Goal: Communication & Community: Answer question/provide support

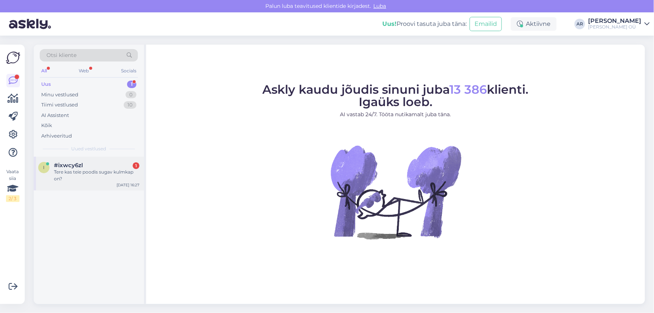
click at [75, 165] on span "#ixwcy6zl" at bounding box center [68, 165] width 29 height 7
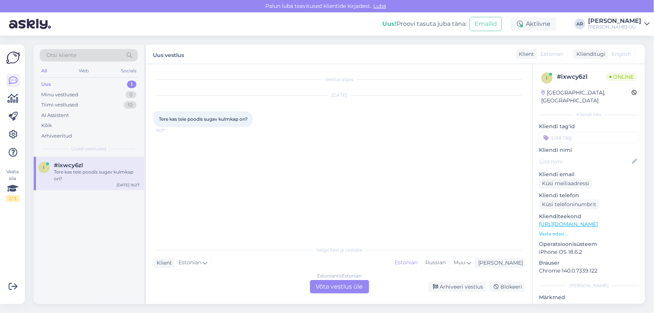
click at [322, 283] on div "Estonian to Estonian Võta vestlus üle" at bounding box center [339, 286] width 59 height 13
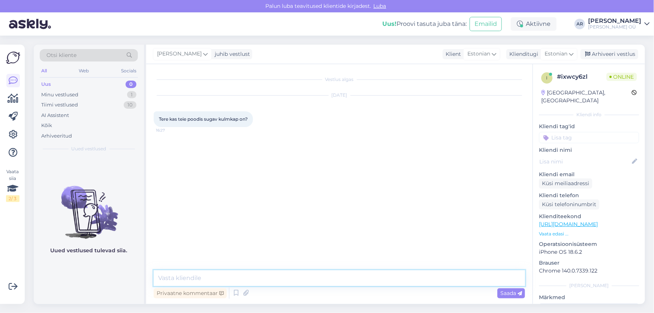
click at [276, 280] on textarea at bounding box center [339, 278] width 371 height 16
type textarea "Tere! Kontrollin"
click at [579, 220] on p "[URL][DOMAIN_NAME]" at bounding box center [589, 224] width 100 height 8
click at [580, 221] on link "[URL][DOMAIN_NAME]" at bounding box center [568, 224] width 59 height 7
click at [292, 282] on textarea at bounding box center [339, 278] width 371 height 16
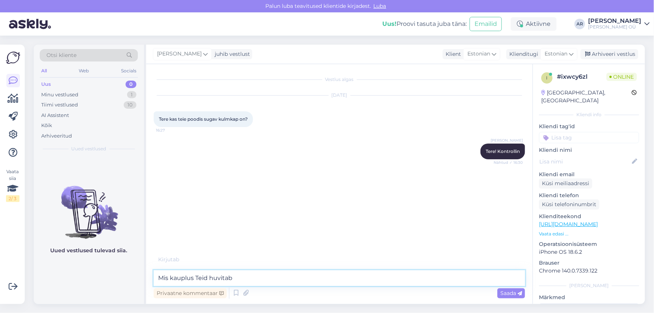
type textarea "Mis kauplus Teid huvitab?"
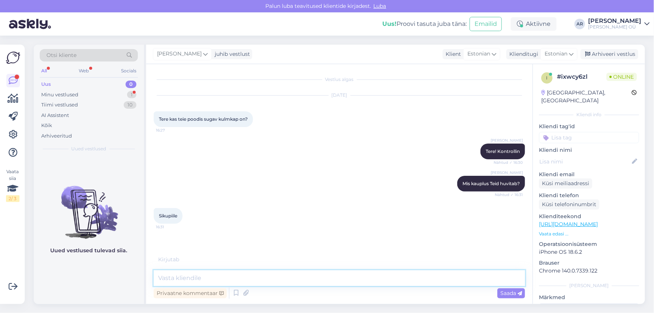
click at [239, 273] on textarea at bounding box center [339, 278] width 371 height 16
paste textarea "[URL][DOMAIN_NAME]"
type textarea "[URL][DOMAIN_NAME]"
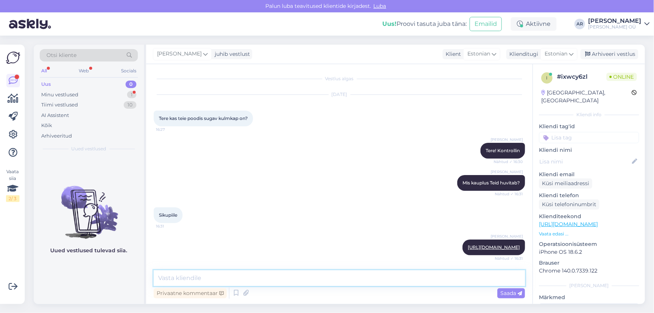
scroll to position [39, 0]
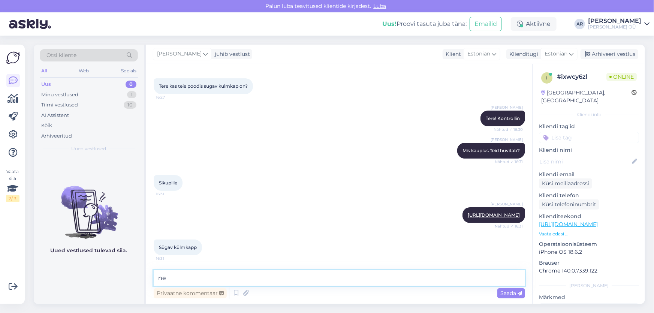
type textarea "n"
click at [288, 274] on textarea at bounding box center [339, 278] width 371 height 16
type textarea "Need on saadaval."
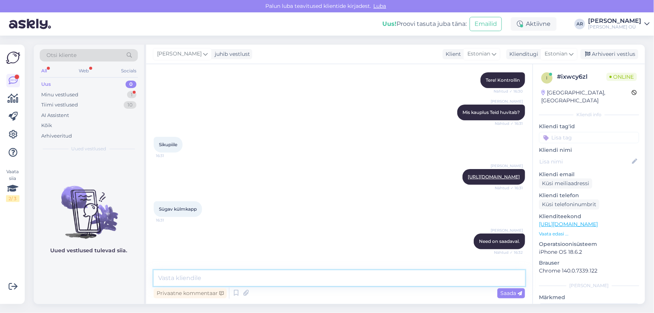
scroll to position [104, 0]
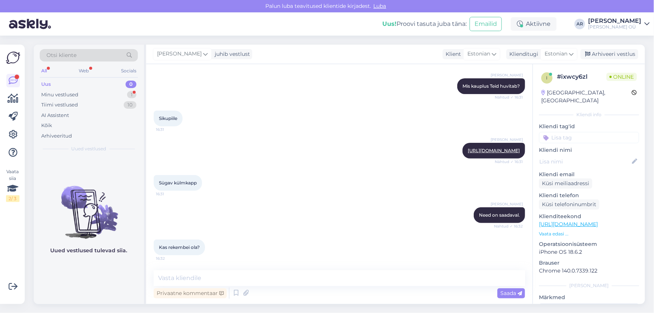
click at [192, 246] on span "Kas rekembei ola?" at bounding box center [179, 247] width 41 height 6
drag, startPoint x: 200, startPoint y: 247, endPoint x: 148, endPoint y: 244, distance: 52.2
click at [148, 244] on div "Vestlus algas [DATE] Tere kas teie poodis sugav kulmkap on? 16:27 [PERSON_NAME]…" at bounding box center [339, 184] width 386 height 240
copy span "Kas rekembei ola?"
click at [323, 276] on textarea at bounding box center [339, 278] width 371 height 16
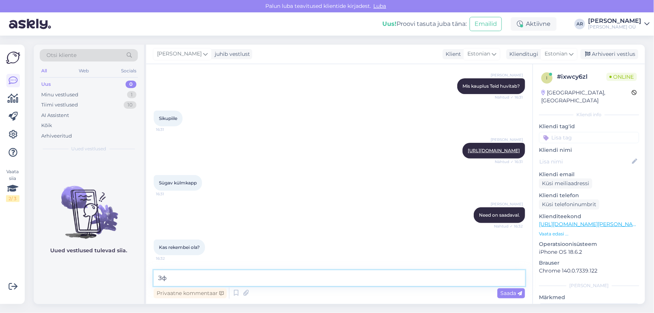
type textarea "З"
type textarea "Palun täpsustada küsimust."
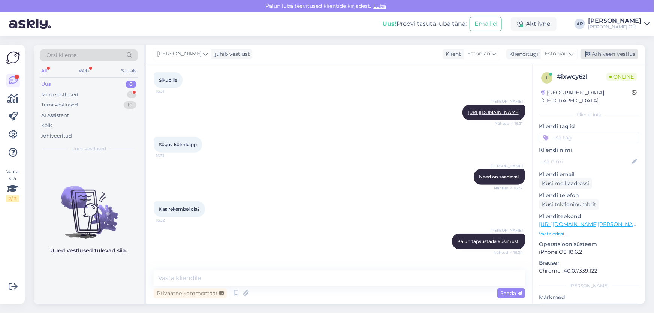
scroll to position [168, 0]
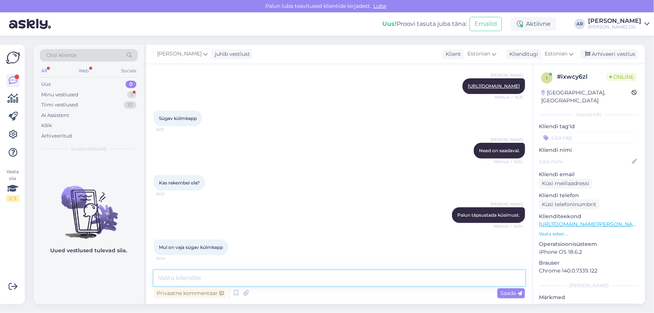
drag, startPoint x: 401, startPoint y: 268, endPoint x: 340, endPoint y: 284, distance: 63.2
click at [340, 284] on textarea at bounding box center [339, 278] width 371 height 16
drag, startPoint x: 226, startPoint y: 269, endPoint x: 221, endPoint y: 281, distance: 12.3
click at [225, 270] on div "Vestlus algas [DATE] Tere kas teie poodis sugav kulmkap on? 16:27 [PERSON_NAME]…" at bounding box center [339, 184] width 386 height 240
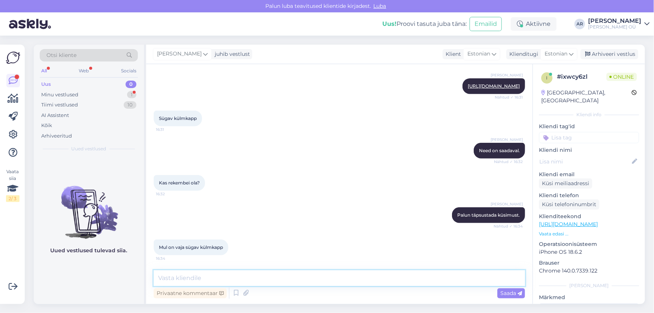
click at [221, 281] on textarea at bounding box center [339, 278] width 371 height 16
paste textarea "[URL][DOMAIN_NAME]"
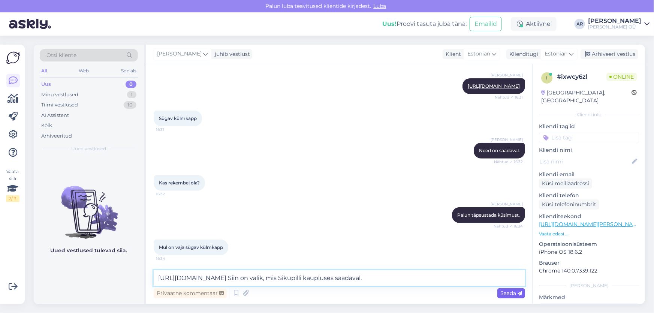
type textarea "[URL][DOMAIN_NAME] Siin on valik, mis Sikupilli kaupluses saadaval."
click at [520, 296] on icon at bounding box center [519, 293] width 4 height 4
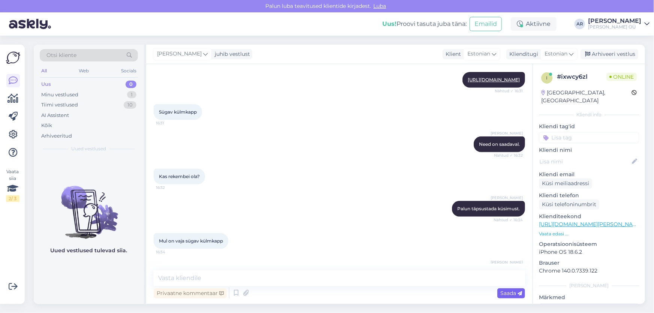
scroll to position [214, 0]
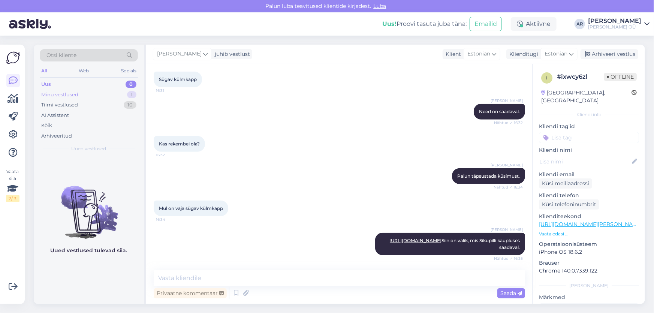
click at [86, 95] on div "Minu vestlused 1" at bounding box center [89, 95] width 98 height 10
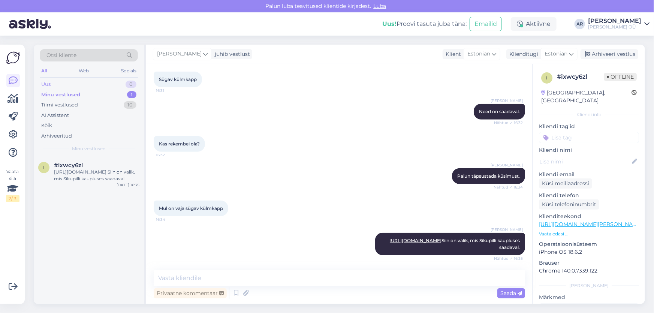
click at [88, 82] on div "Uus 0" at bounding box center [89, 84] width 98 height 10
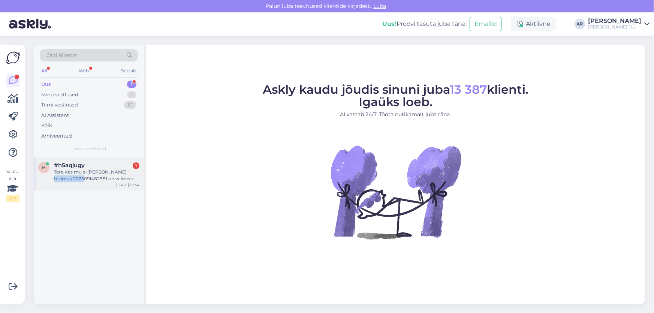
drag, startPoint x: 88, startPoint y: 178, endPoint x: 54, endPoint y: 179, distance: 33.8
click at [54, 179] on div "Tere.Kas mu e-[PERSON_NAME] tellimus 2025091482881 on valmis või ei?" at bounding box center [96, 175] width 85 height 13
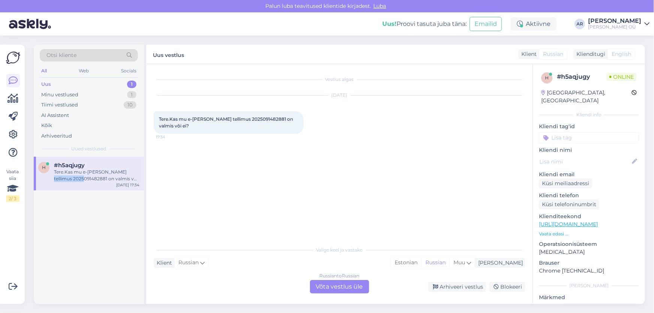
copy div "2025091482881"
click at [350, 290] on div "Russian to Russian Võta vestlus üle" at bounding box center [339, 286] width 59 height 13
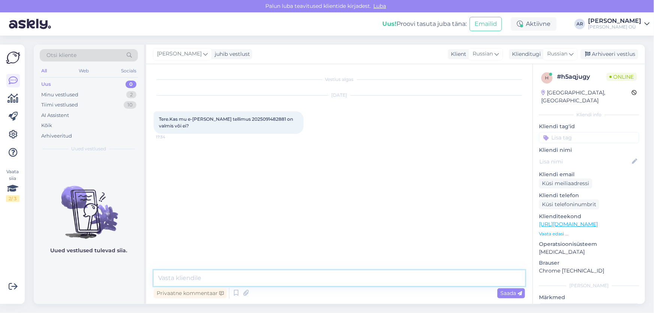
click at [263, 277] on textarea at bounding box center [339, 278] width 371 height 16
click at [185, 277] on textarea at bounding box center [339, 278] width 371 height 16
type textarea "Tere! On valmis"
